Goal: Navigation & Orientation: Find specific page/section

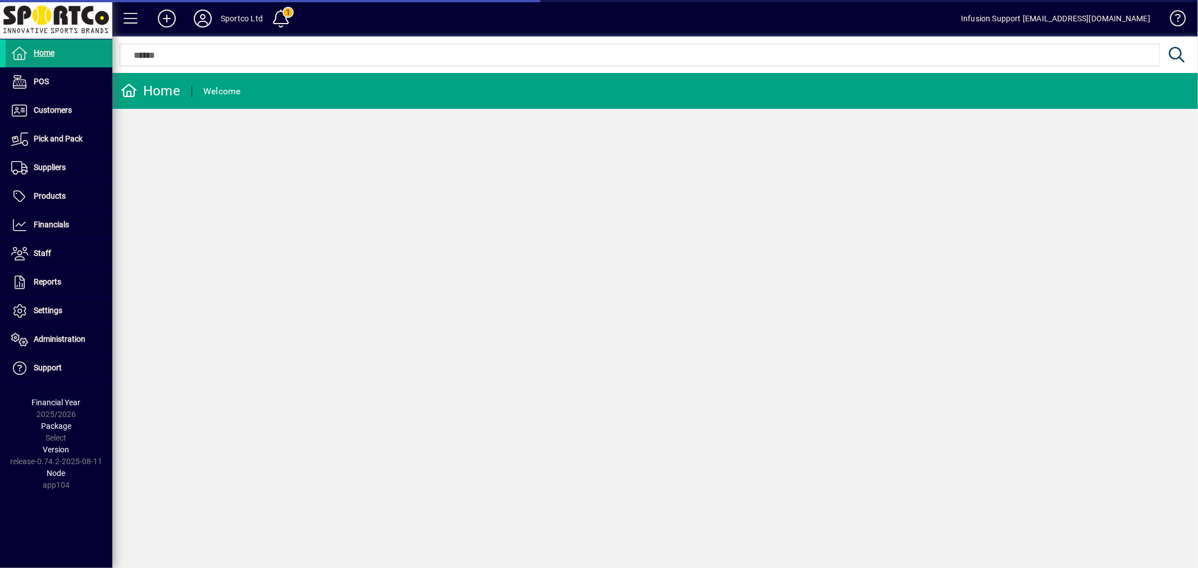
click at [54, 201] on span "Products" at bounding box center [36, 196] width 60 height 13
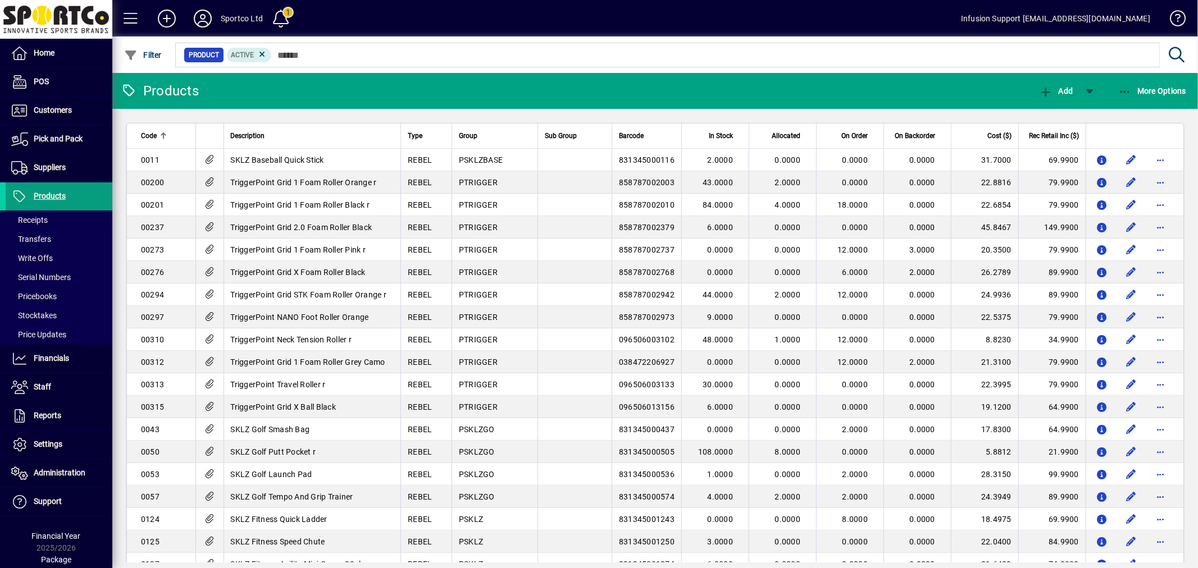
click at [210, 19] on icon at bounding box center [203, 19] width 22 height 18
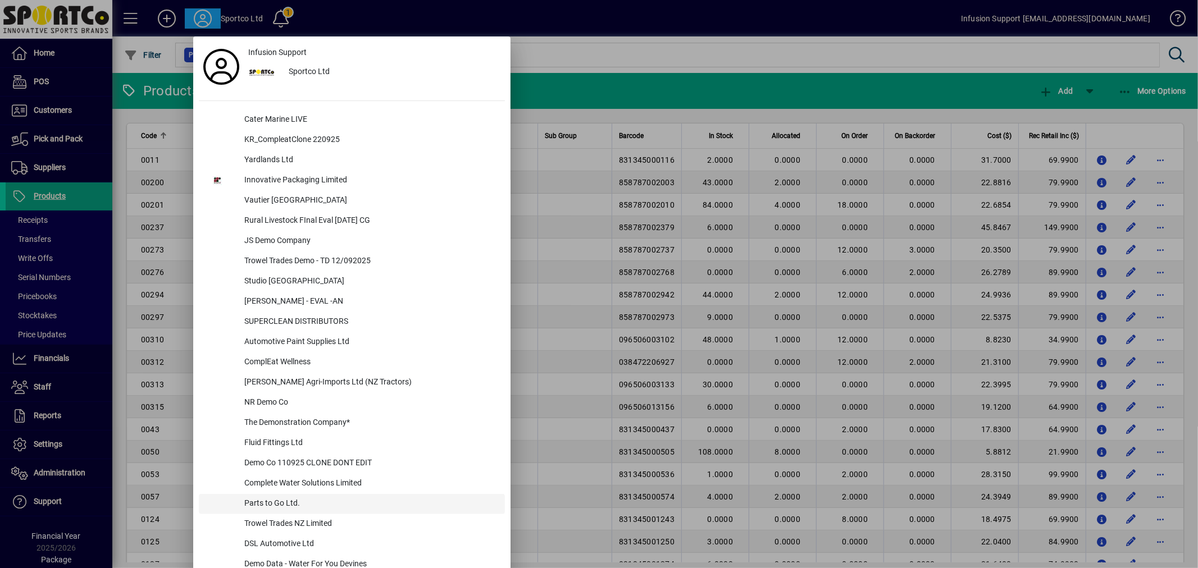
click at [264, 499] on div "Parts to Go Ltd." at bounding box center [370, 504] width 270 height 20
